Goal: Transaction & Acquisition: Purchase product/service

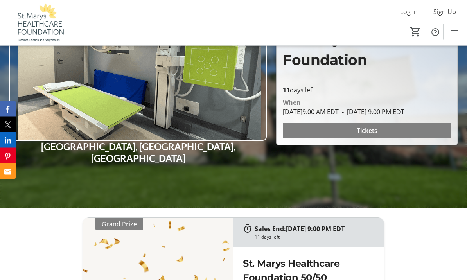
scroll to position [113, 0]
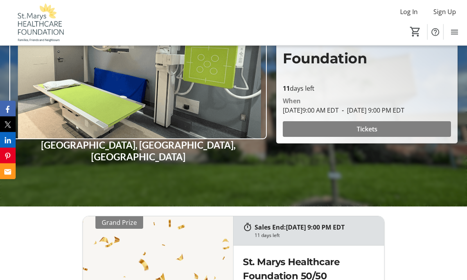
click at [375, 139] on span at bounding box center [367, 129] width 168 height 19
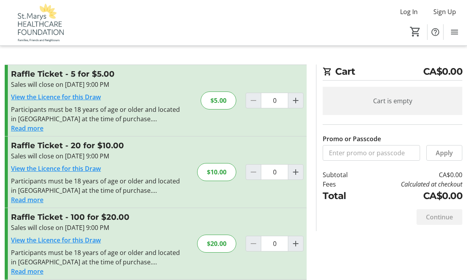
click at [38, 21] on img at bounding box center [40, 22] width 70 height 39
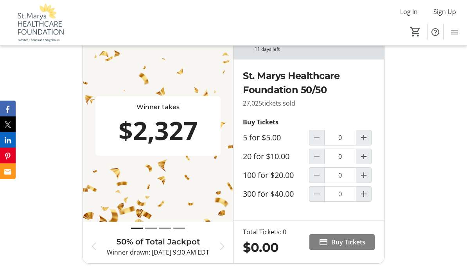
scroll to position [299, 0]
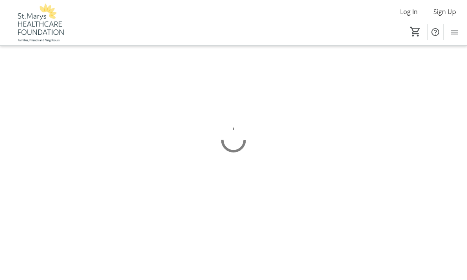
scroll to position [27, 0]
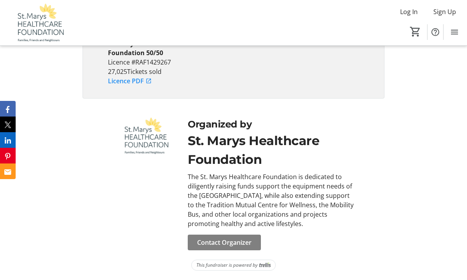
scroll to position [1608, 0]
